Goal: Check status: Check status

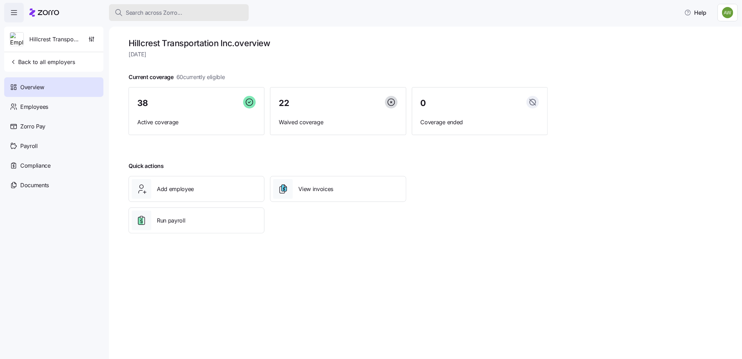
click at [134, 10] on span "Search across Zorro..." at bounding box center [154, 12] width 57 height 9
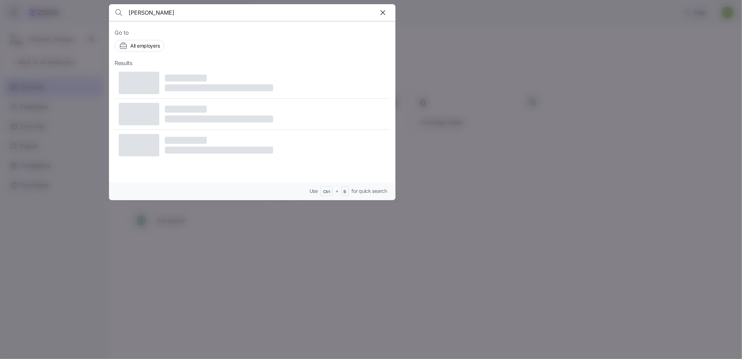
type input "edwards"
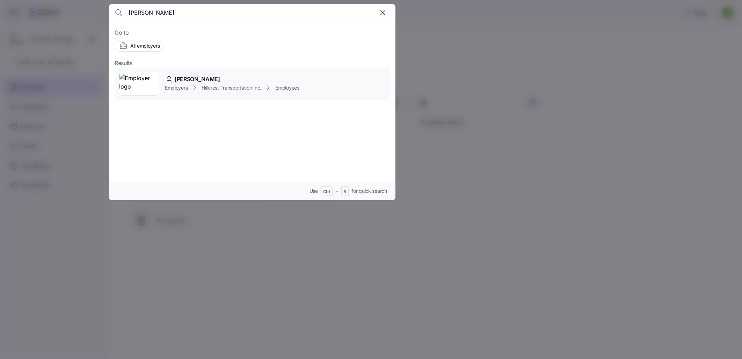
click at [186, 78] on span "THOMAS EDWARDS" at bounding box center [197, 79] width 45 height 9
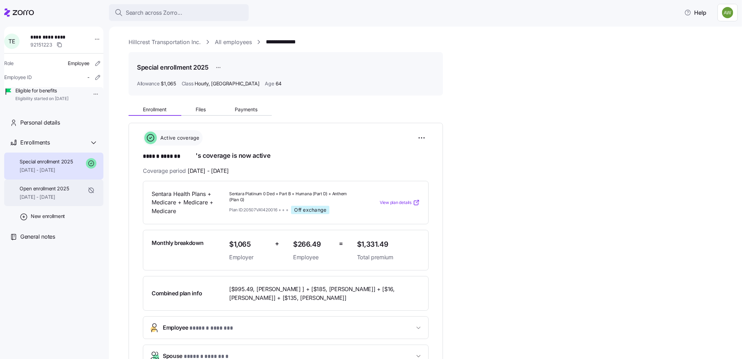
click at [53, 192] on span "Open enrollment 2025" at bounding box center [44, 188] width 49 height 7
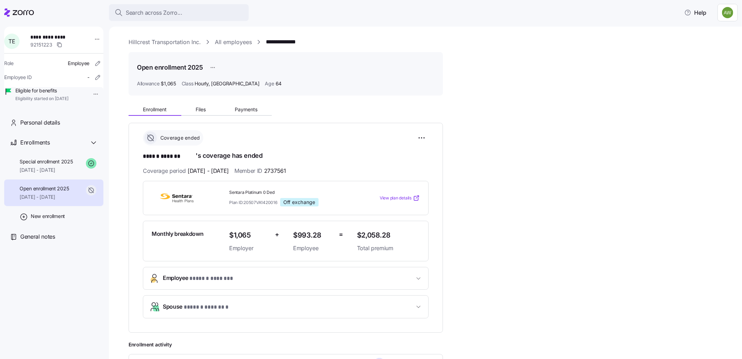
scroll to position [78, 0]
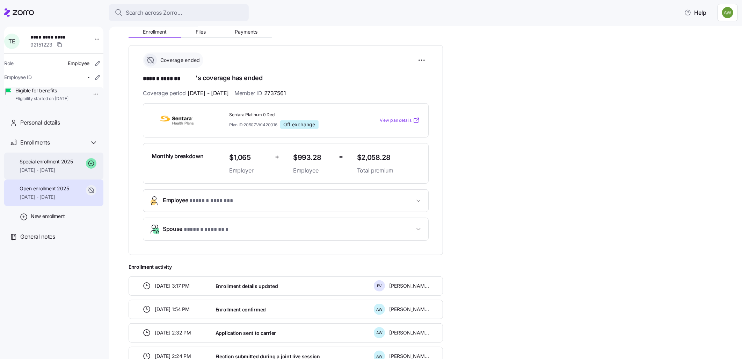
click at [37, 165] on span "Special enrollment 2025" at bounding box center [46, 161] width 53 height 7
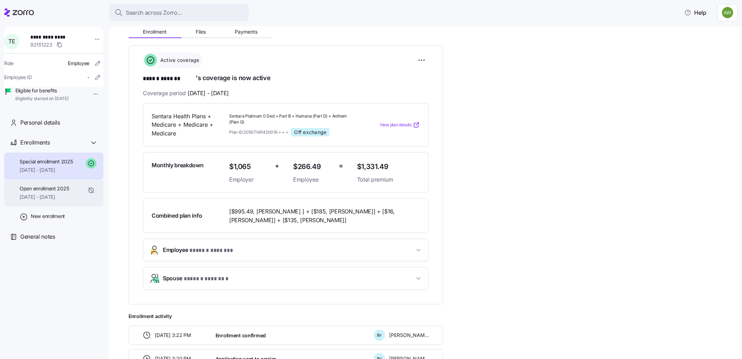
click at [51, 193] on div "Open enrollment 2025 06/01/2025 - 06/30/2025" at bounding box center [53, 192] width 99 height 27
